Goal: Find specific page/section: Find specific page/section

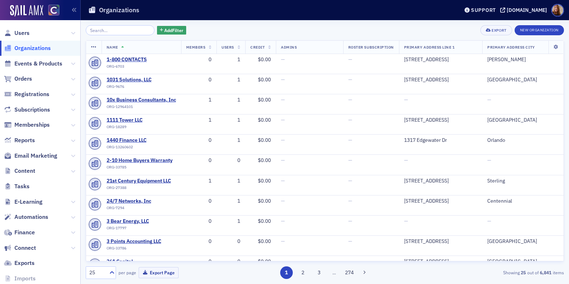
click at [114, 34] on input "search" at bounding box center [120, 30] width 69 height 10
click at [121, 30] on input "search" at bounding box center [120, 30] width 69 height 10
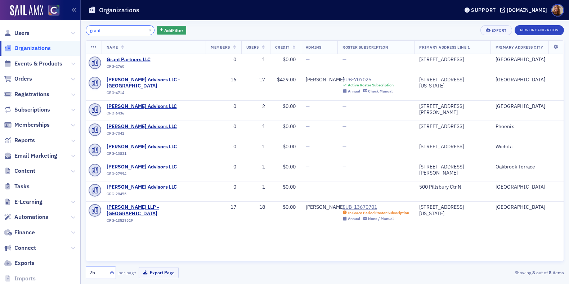
type input "grant"
click at [342, 32] on div "grant × Add Filter Export New Organization" at bounding box center [325, 30] width 478 height 10
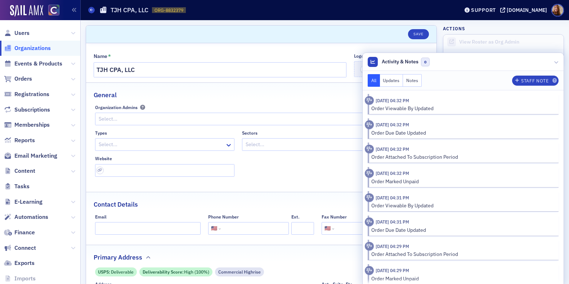
select select "US"
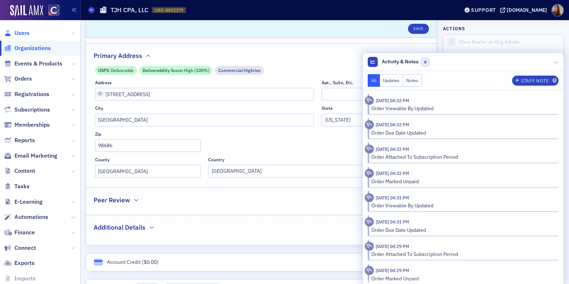
click at [19, 32] on span "Users" at bounding box center [21, 33] width 15 height 8
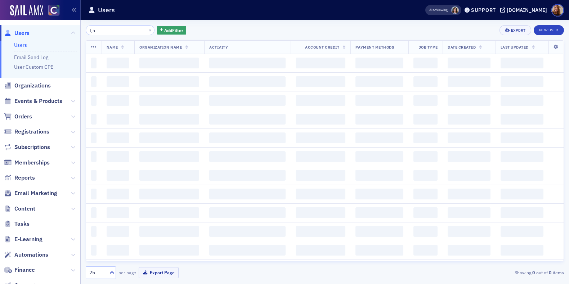
click at [112, 31] on input "tjh" at bounding box center [120, 30] width 69 height 10
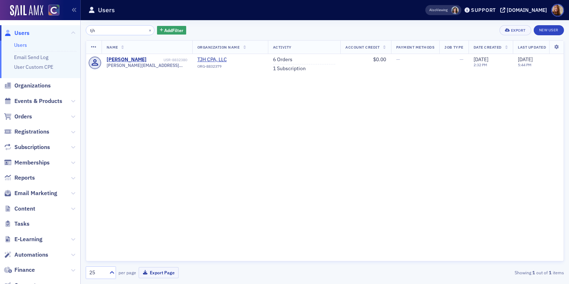
click at [112, 31] on input "tjh" at bounding box center [120, 30] width 69 height 10
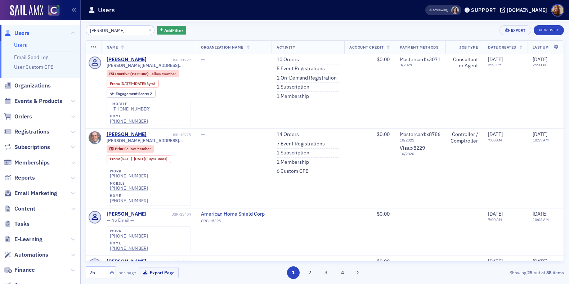
type input "cary young"
